Goal: Task Accomplishment & Management: Use online tool/utility

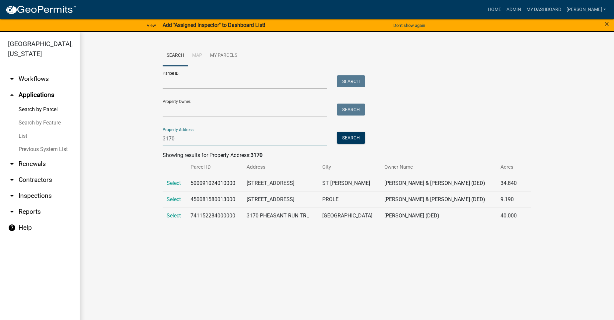
drag, startPoint x: 189, startPoint y: 140, endPoint x: 145, endPoint y: 140, distance: 44.1
click at [145, 140] on wm-workflow-application-search-view "Search Map My Parcels Parcel ID: Search Property Owner: Search Property Address…" at bounding box center [347, 137] width 508 height 184
click at [193, 108] on input "Property Owner:" at bounding box center [245, 110] width 164 height 14
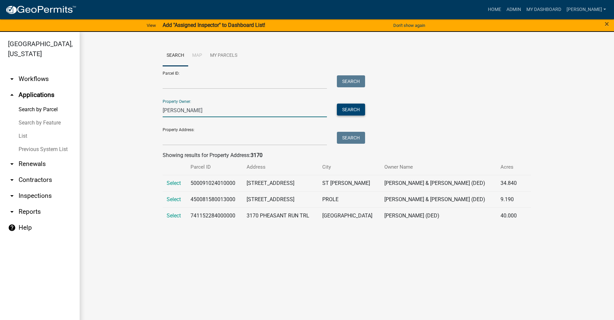
type input "[PERSON_NAME]"
click at [360, 106] on button "Search" at bounding box center [351, 109] width 28 height 12
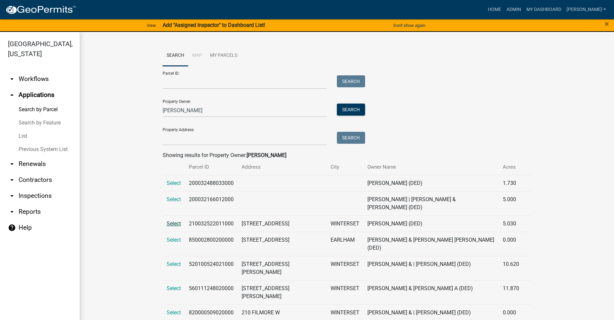
click at [178, 220] on span "Select" at bounding box center [174, 223] width 14 height 6
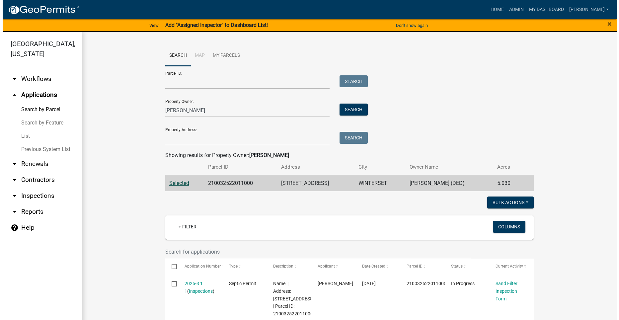
scroll to position [66, 0]
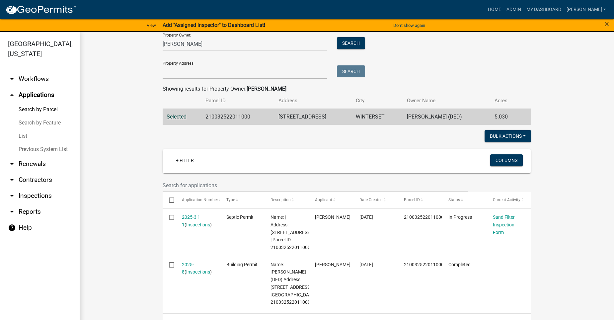
click at [182, 216] on link "2025-3 1 1" at bounding box center [191, 220] width 18 height 13
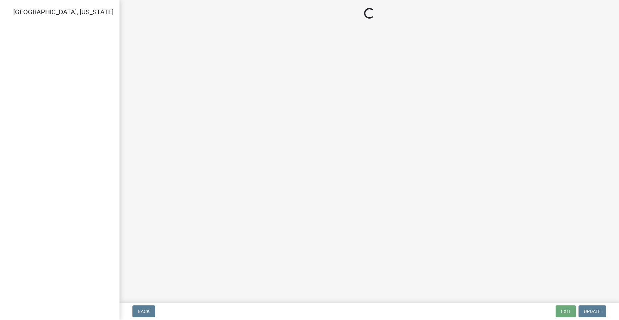
select select "dbe3a1b9-a4b3-48fa-b9c0-fee70399abae"
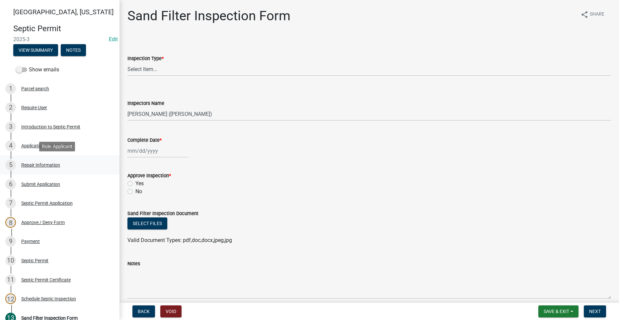
click at [38, 167] on div "Repair Information" at bounding box center [40, 165] width 39 height 5
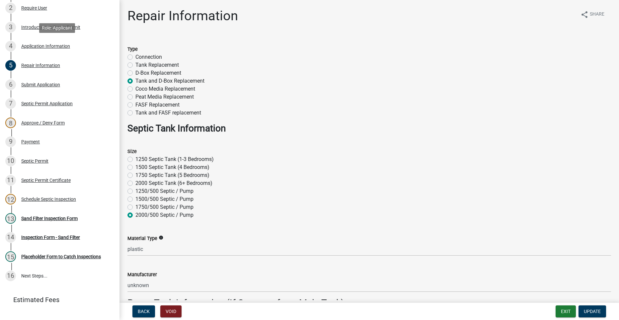
click at [59, 45] on div "Application Information" at bounding box center [45, 46] width 49 height 5
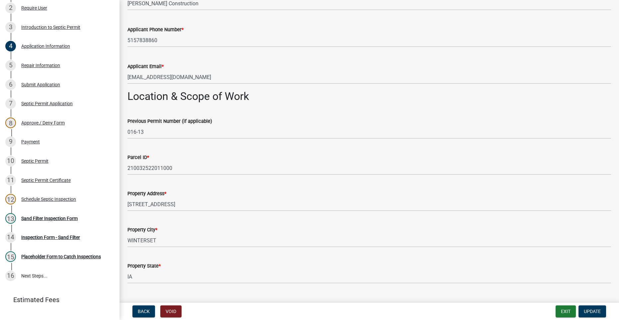
scroll to position [377, 0]
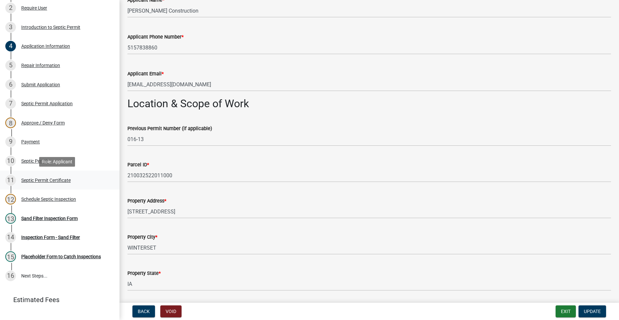
click at [50, 179] on div "Septic Permit Certificate" at bounding box center [45, 180] width 49 height 5
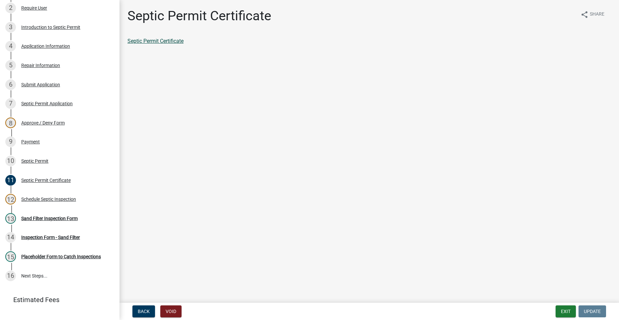
click at [140, 40] on link "Septic Permit Certificate" at bounding box center [155, 41] width 56 height 6
